Goal: Obtain resource: Obtain resource

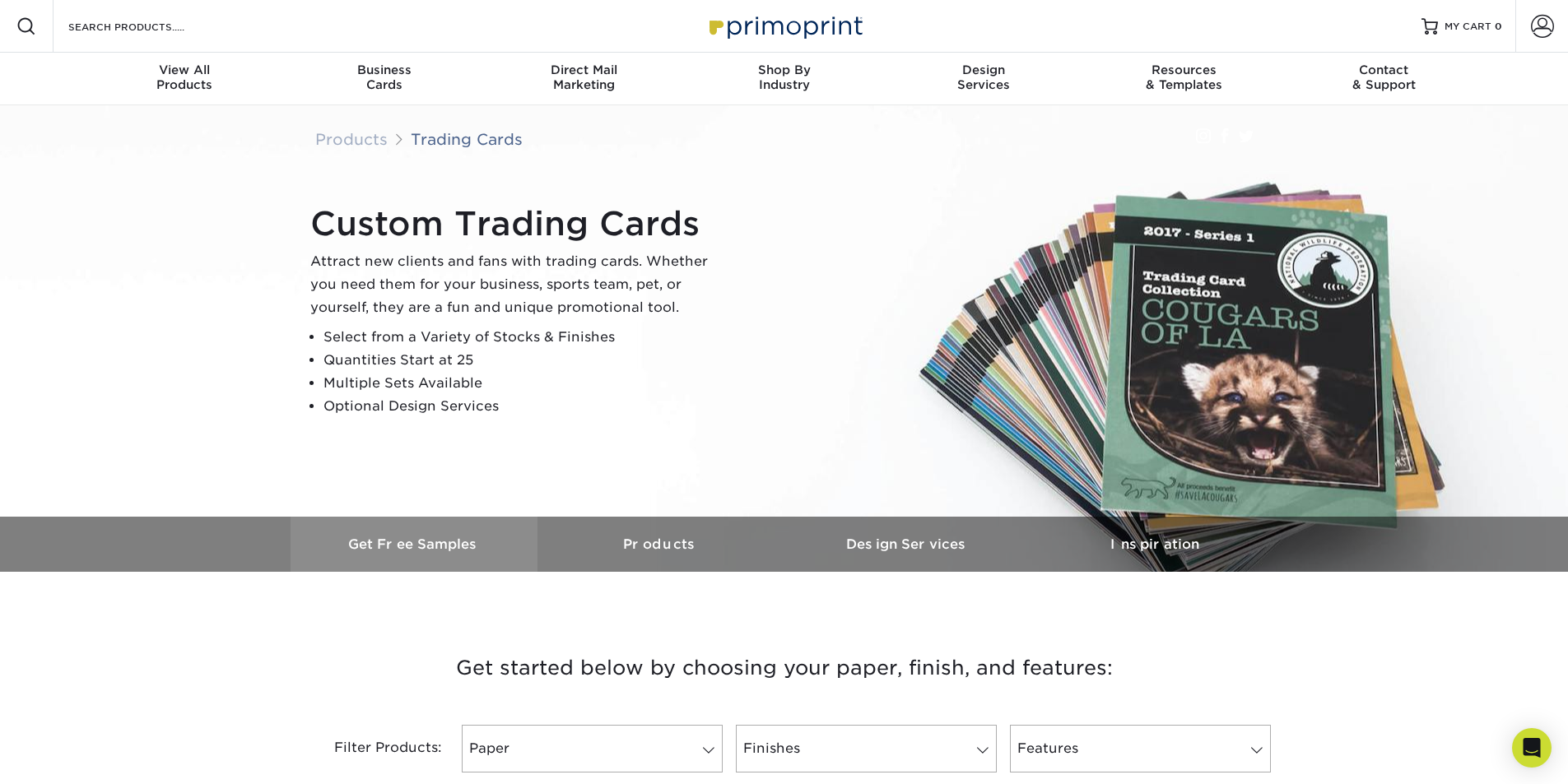
click at [393, 550] on h3 "Get Free Samples" at bounding box center [414, 544] width 247 height 15
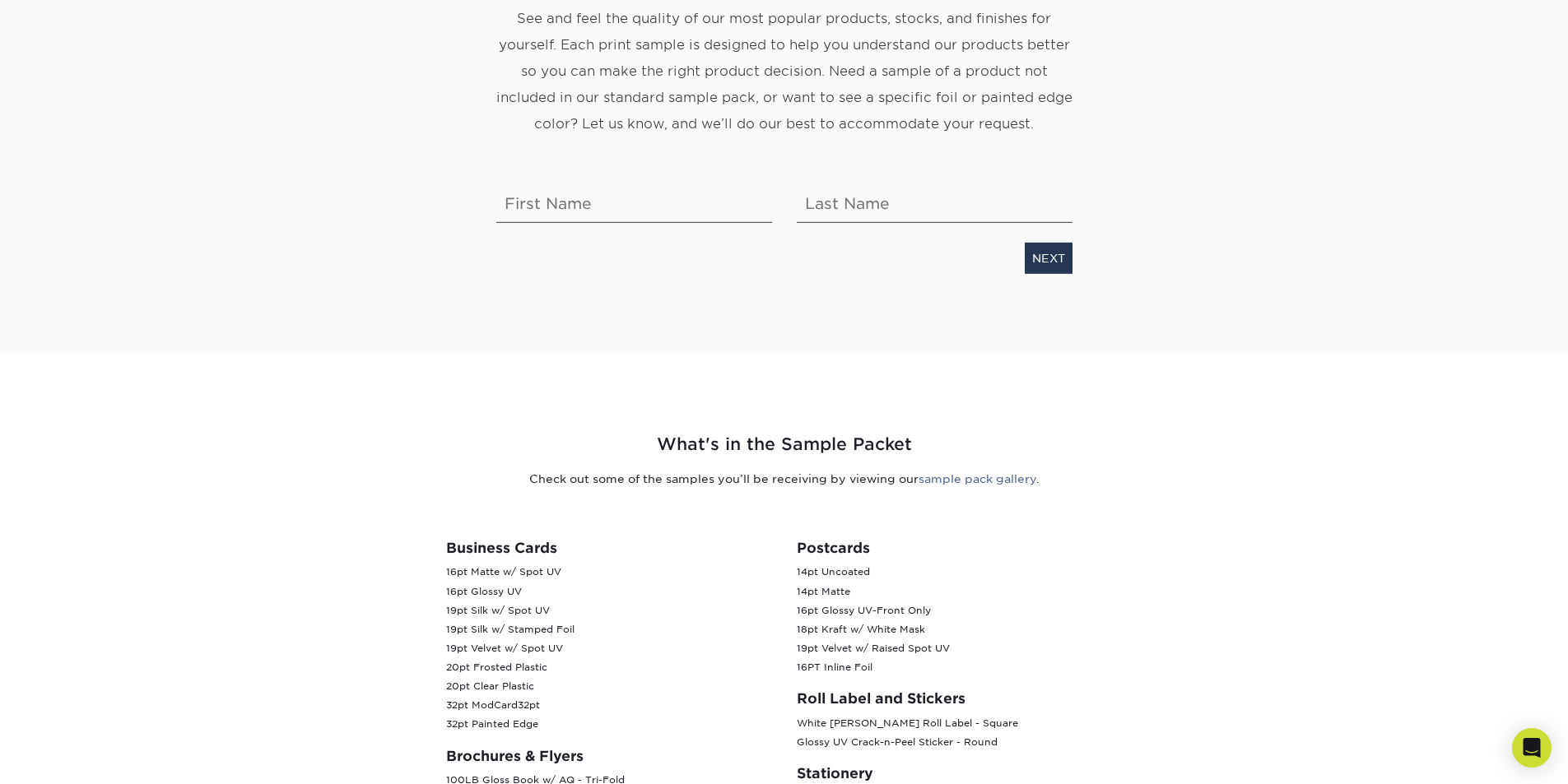
scroll to position [329, 0]
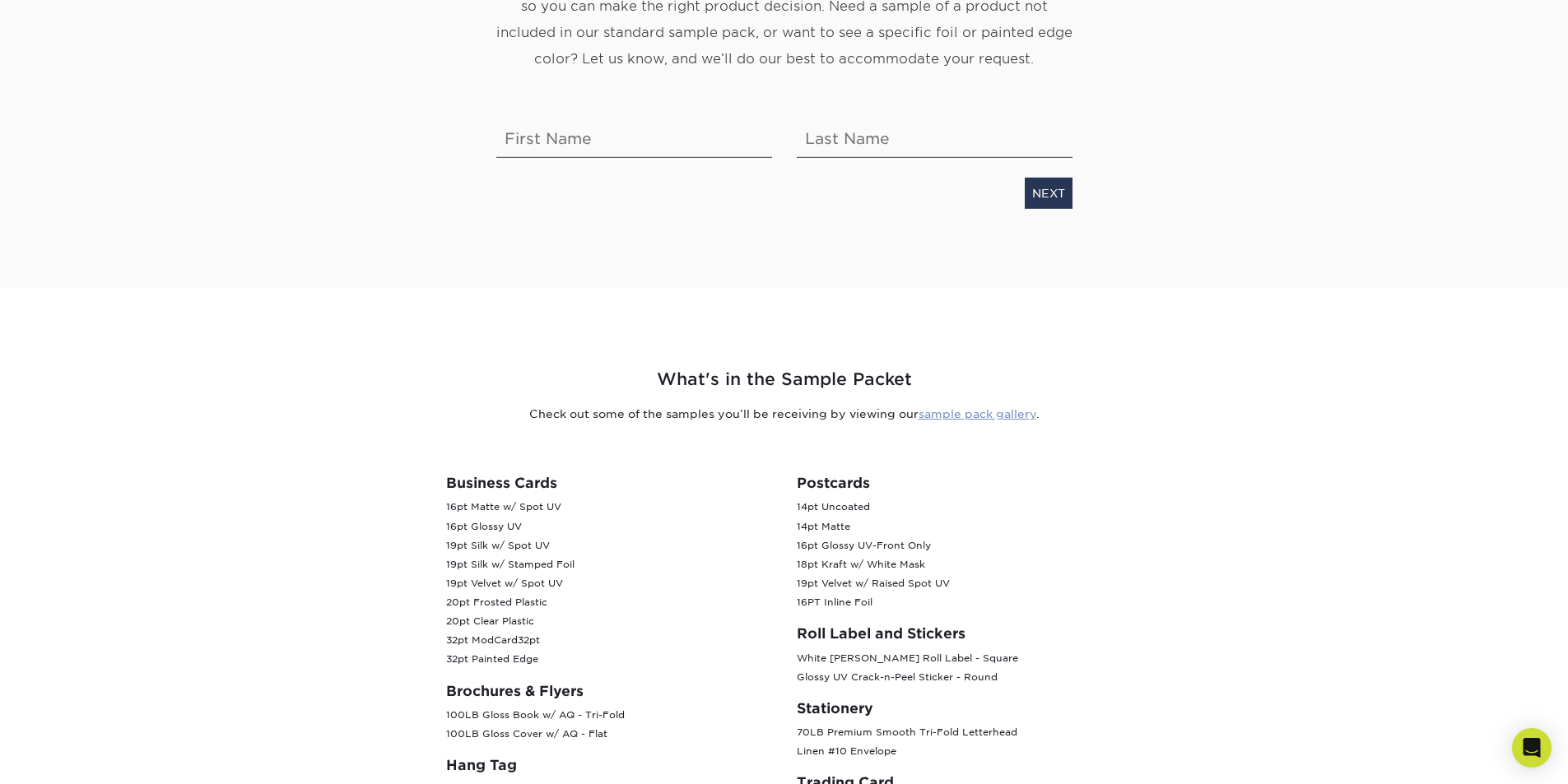
click at [1017, 411] on link "sample pack gallery" at bounding box center [977, 414] width 118 height 14
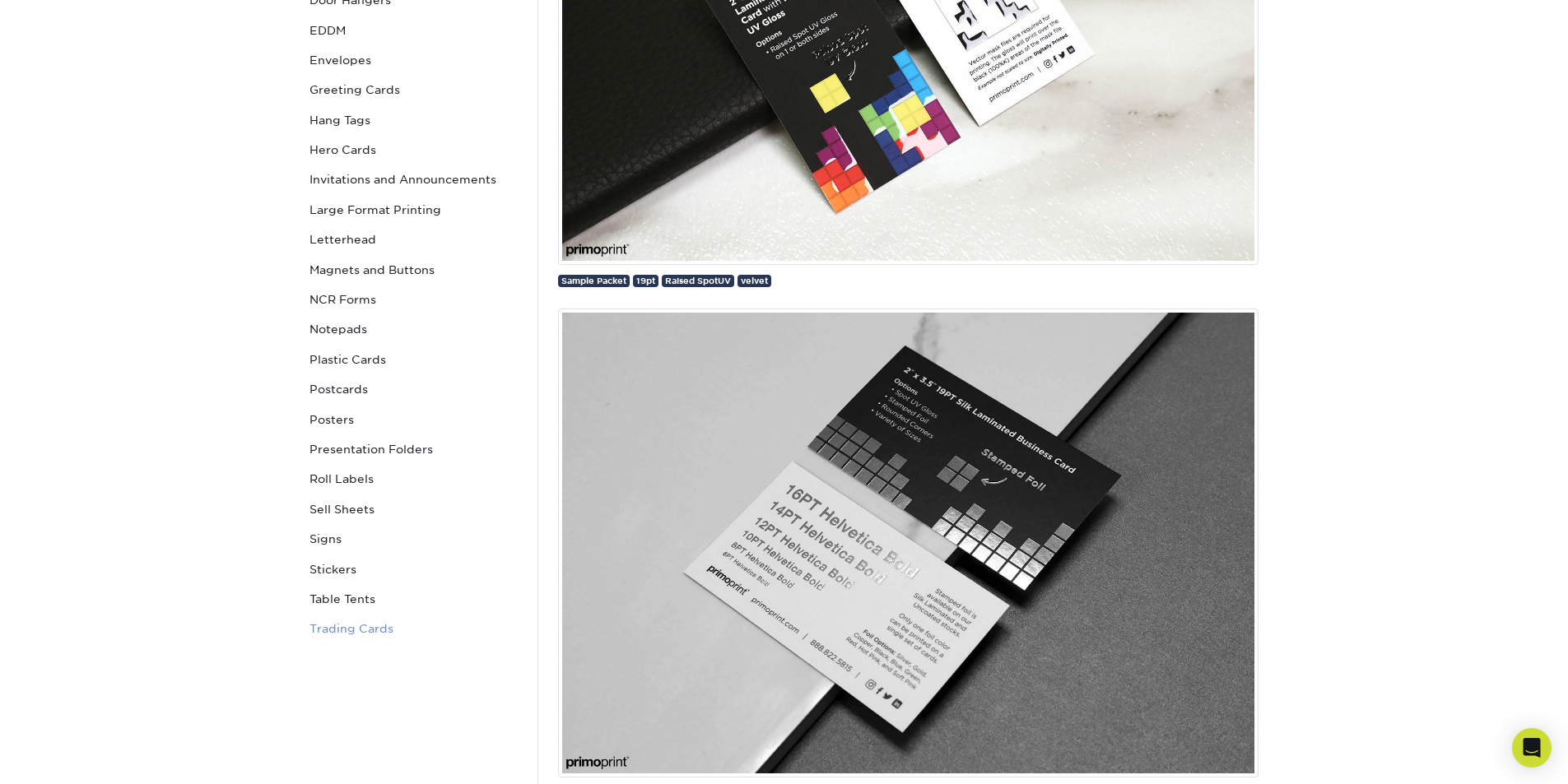
scroll to position [329, 0]
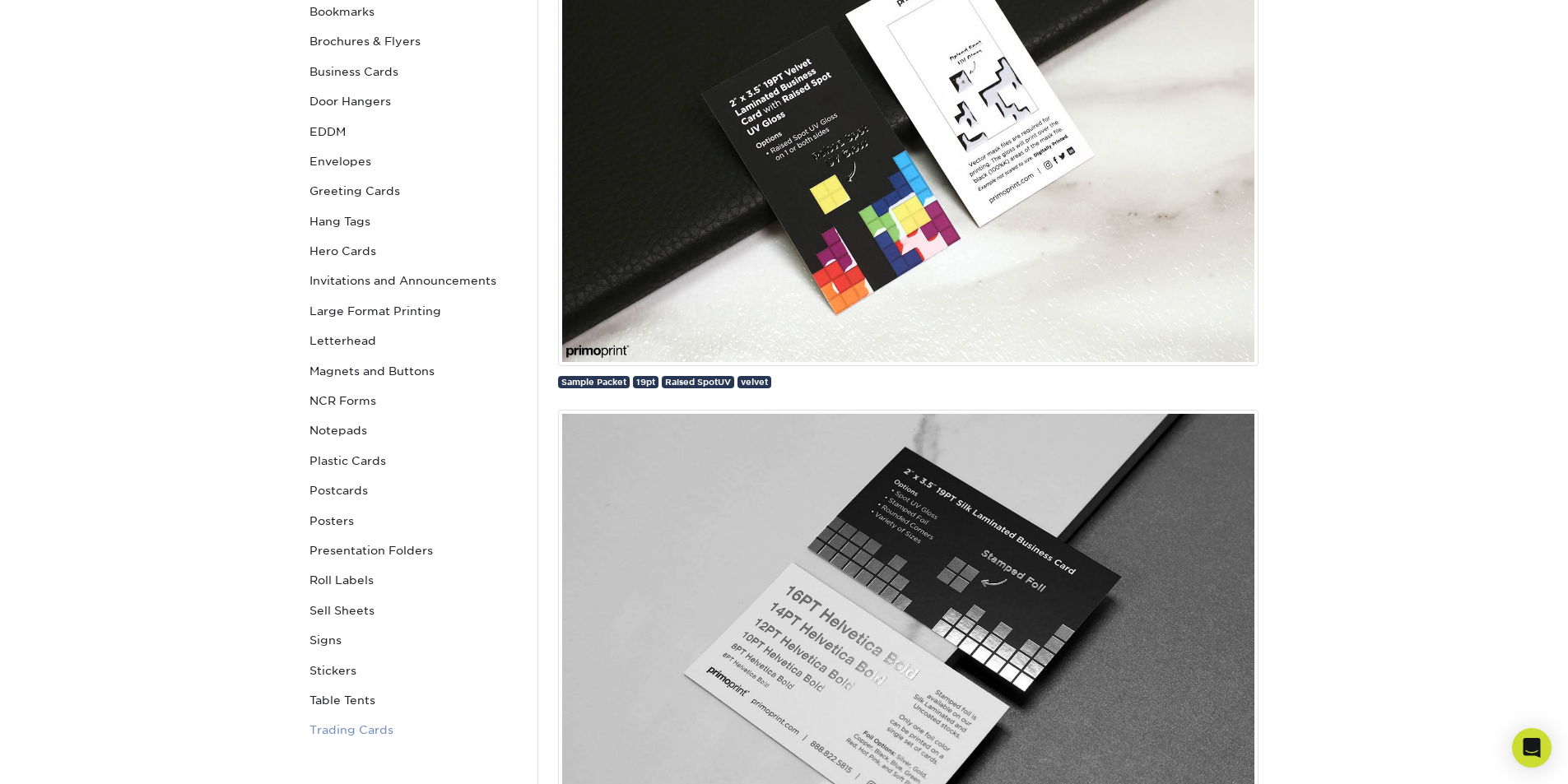
click at [341, 731] on link "Trading Cards" at bounding box center [414, 729] width 222 height 30
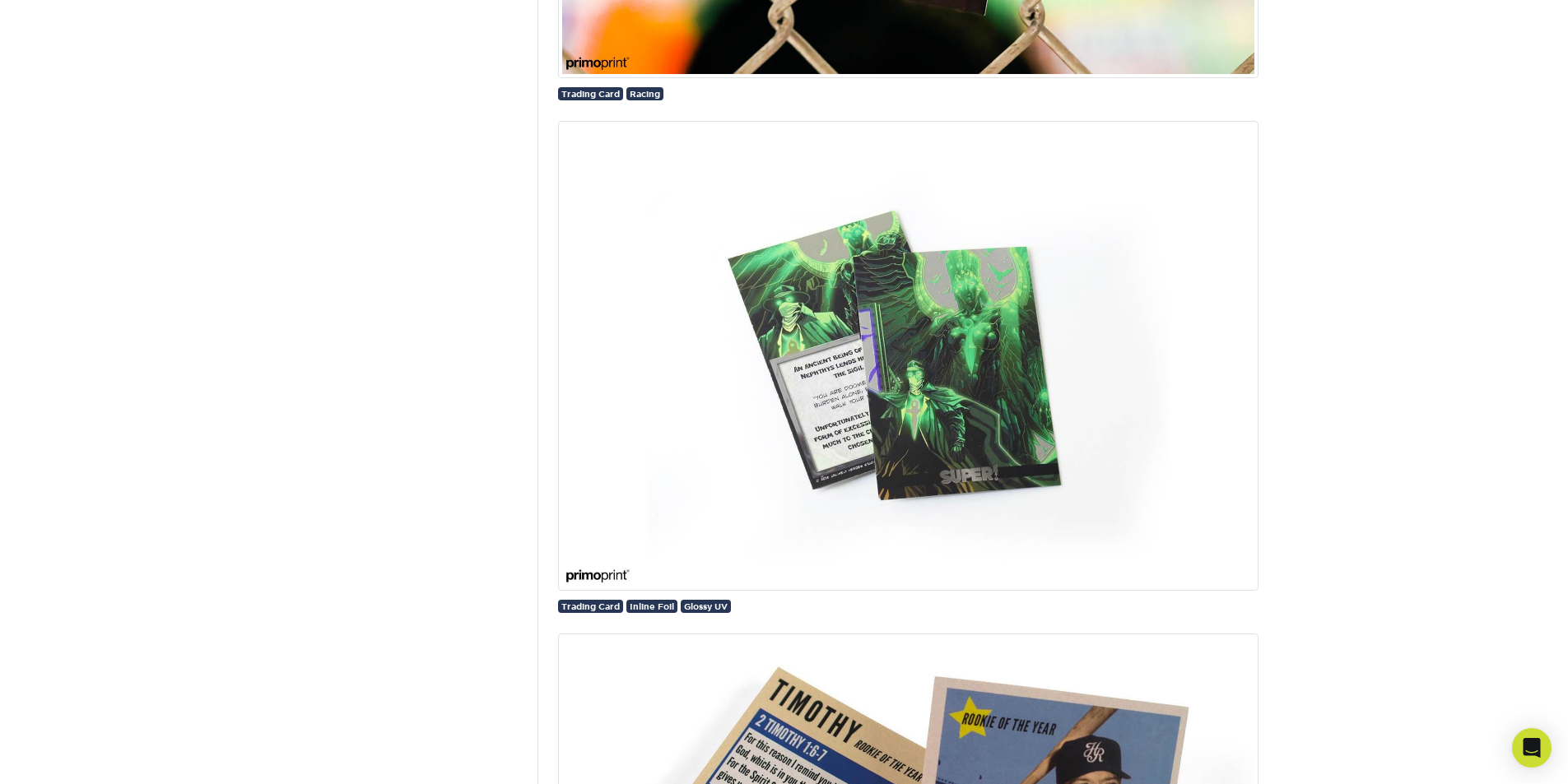
scroll to position [3209, 0]
